Goal: Find specific page/section: Find specific page/section

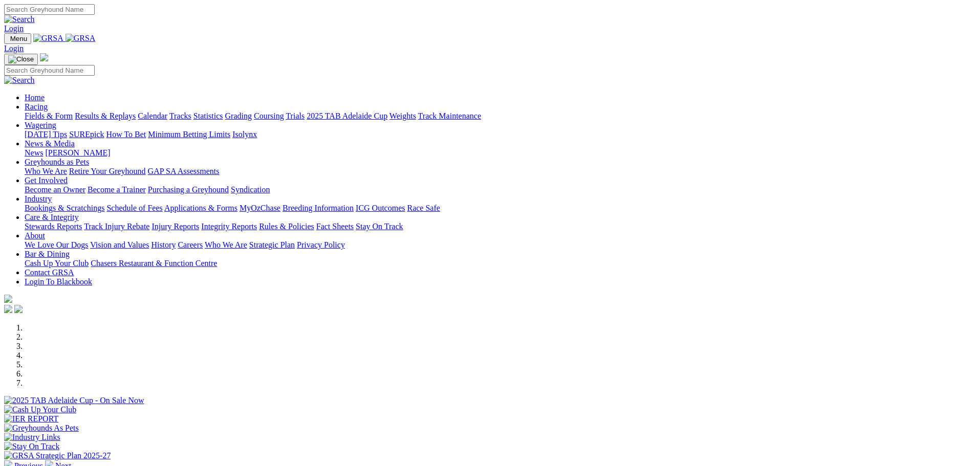
scroll to position [408, 0]
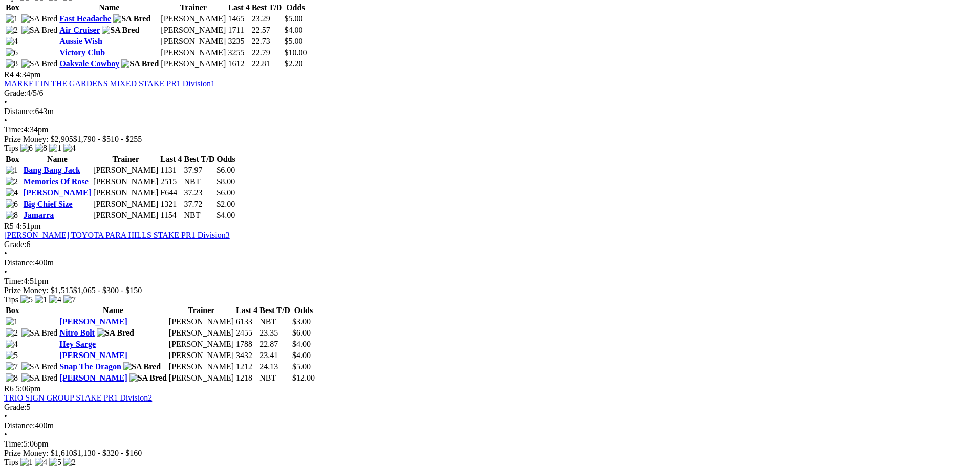
scroll to position [901, 0]
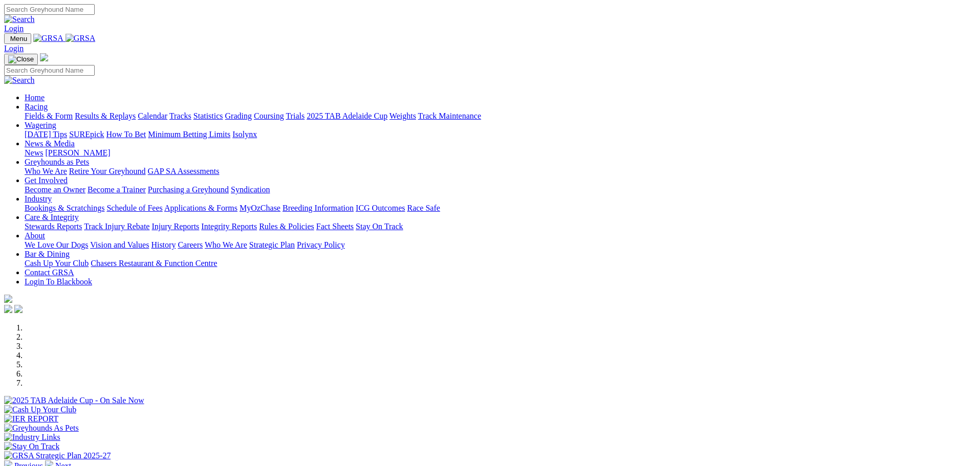
scroll to position [410, 0]
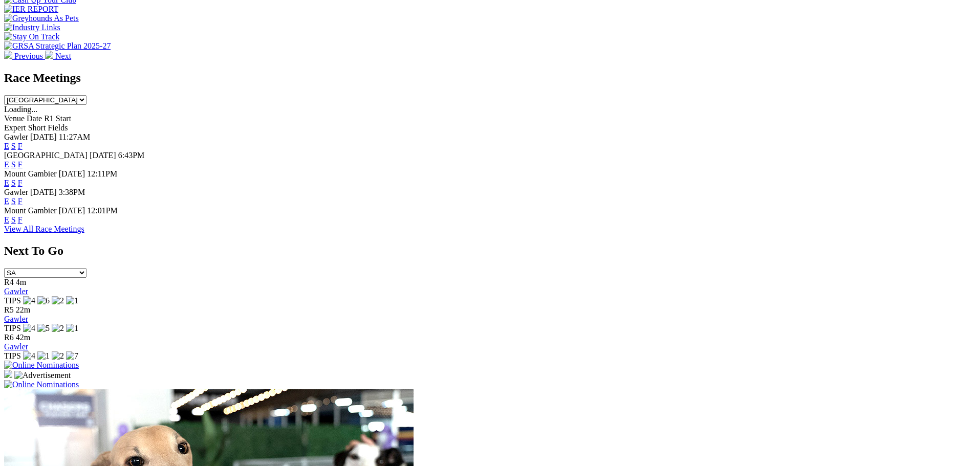
click at [23, 215] on link "F" at bounding box center [20, 219] width 5 height 9
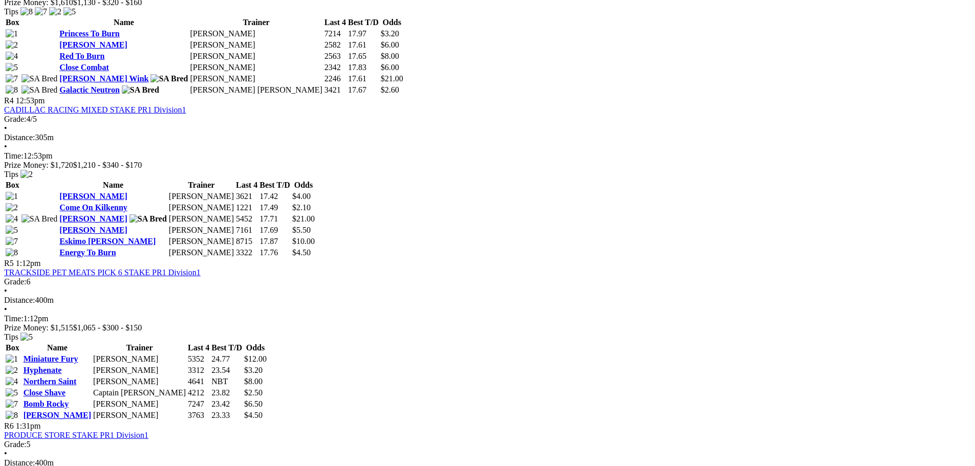
scroll to position [1224, 0]
